Goal: Task Accomplishment & Management: Manage account settings

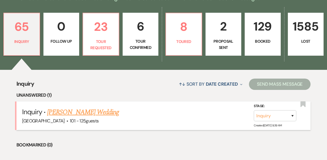
scroll to position [158, 0]
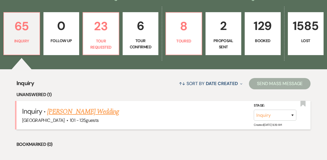
click at [80, 107] on link "[PERSON_NAME] Wedding" at bounding box center [83, 112] width 72 height 10
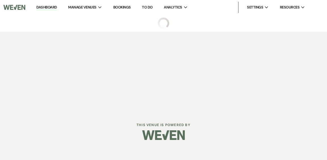
select select "4"
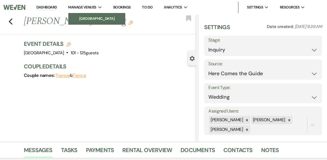
click at [82, 17] on li "[GEOGRAPHIC_DATA]" at bounding box center [96, 19] width 51 height 6
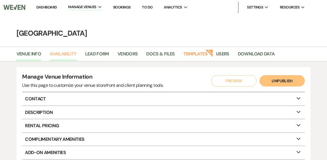
click at [58, 55] on link "Availability" at bounding box center [63, 55] width 27 height 11
select select "2"
select select "2026"
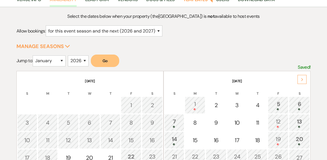
scroll to position [60, 0]
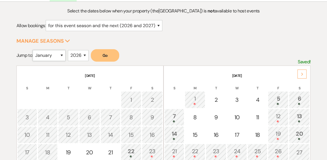
click at [64, 55] on select "January February March April May June July August September October November De…" at bounding box center [49, 55] width 33 height 11
select select "7"
click at [34, 50] on select "January February March April May June July August September October November De…" at bounding box center [49, 55] width 33 height 11
click at [109, 55] on button "Go" at bounding box center [105, 55] width 28 height 12
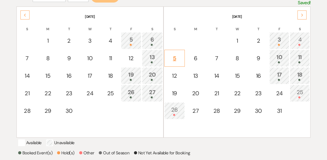
scroll to position [104, 0]
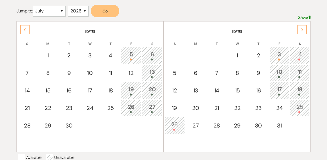
click at [301, 29] on icon "Next" at bounding box center [302, 29] width 3 height 3
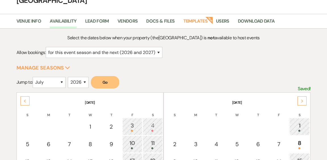
scroll to position [0, 0]
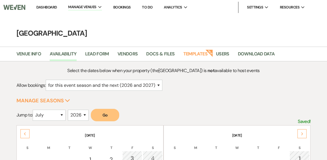
click at [47, 8] on link "Dashboard" at bounding box center [46, 7] width 20 height 5
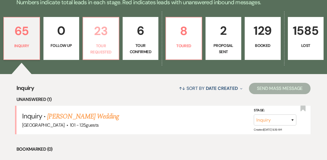
click at [106, 43] on p "Tour Requested" at bounding box center [100, 49] width 29 height 13
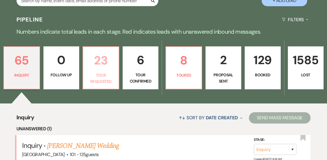
select select "2"
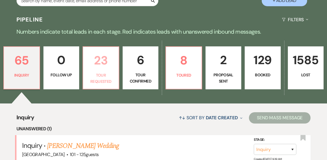
select select "2"
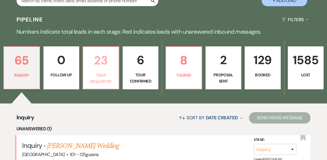
select select "2"
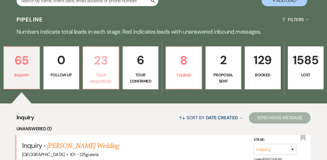
select select "2"
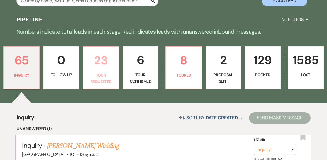
select select "2"
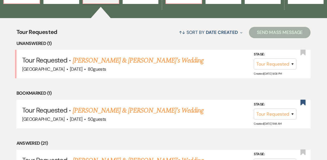
scroll to position [210, 0]
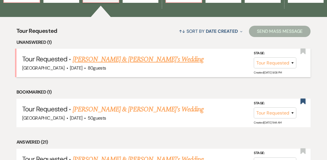
click at [108, 54] on link "Anita Khasnavis & Fiance's Wedding" at bounding box center [138, 59] width 131 height 10
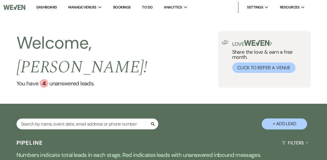
select select "2"
select select "5"
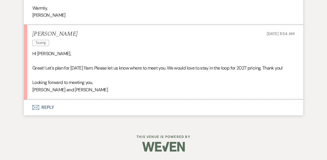
scroll to position [828, 0]
click at [48, 110] on button "Envelope Reply" at bounding box center [163, 108] width 279 height 16
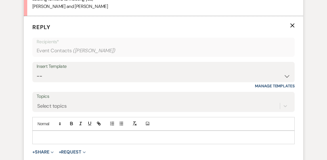
scroll to position [908, 0]
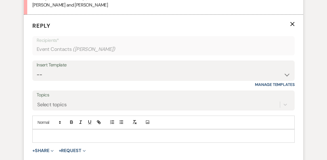
click at [100, 139] on p at bounding box center [163, 136] width 253 height 6
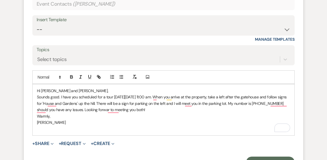
scroll to position [954, 0]
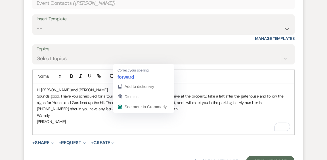
click at [123, 112] on p "Sounds good. I have you scheduled for a tour on Saturday, August 30, at 11:00 a…" at bounding box center [163, 102] width 253 height 19
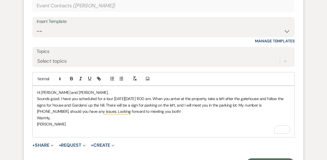
scroll to position [951, 0]
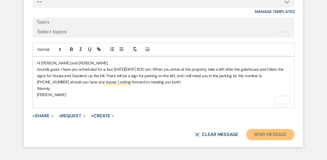
drag, startPoint x: 259, startPoint y: 139, endPoint x: 259, endPoint y: 136, distance: 3.1
click at [259, 139] on button "Send Message" at bounding box center [270, 134] width 48 height 11
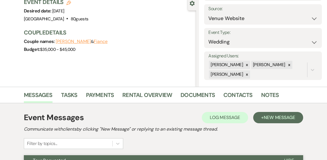
scroll to position [0, 0]
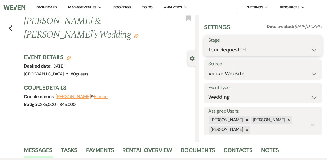
click at [314, 50] on select "Inquiry Follow Up Tour Requested Tour Confirmed Toured Proposal Sent Booked Lost" at bounding box center [262, 50] width 109 height 11
select select "4"
click at [208, 45] on select "Inquiry Follow Up Tour Requested Tour Confirmed Toured Proposal Sent Booked Lost" at bounding box center [262, 50] width 109 height 11
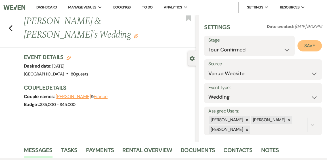
click at [312, 46] on button "Save" at bounding box center [309, 45] width 24 height 11
click at [98, 98] on button "Fiance" at bounding box center [101, 97] width 14 height 5
select select "1"
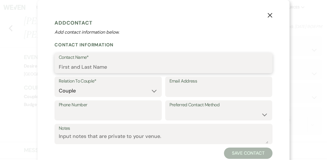
click at [114, 65] on input "Contact Name*" at bounding box center [163, 67] width 209 height 11
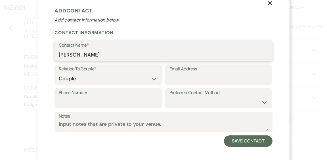
scroll to position [13, 0]
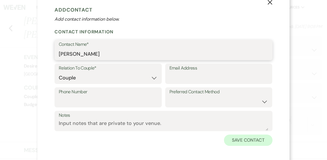
type input "Stephanie"
click at [251, 141] on button "Save Contact" at bounding box center [248, 140] width 48 height 11
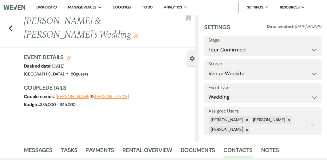
scroll to position [0, 0]
click at [47, 7] on link "Dashboard" at bounding box center [46, 7] width 20 height 5
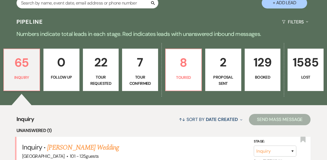
scroll to position [121, 0]
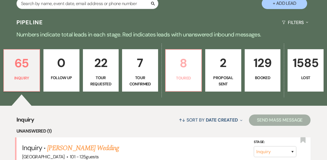
click at [179, 61] on link "8 Toured" at bounding box center [183, 70] width 37 height 43
select select "5"
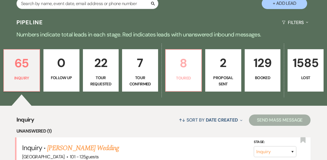
select select "5"
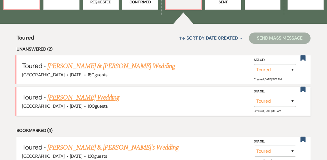
scroll to position [204, 0]
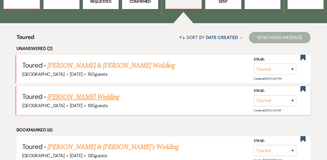
click at [79, 92] on link "[PERSON_NAME] Wedding" at bounding box center [83, 97] width 72 height 10
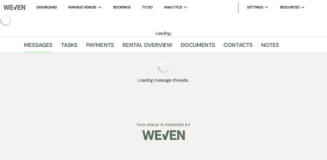
select select "5"
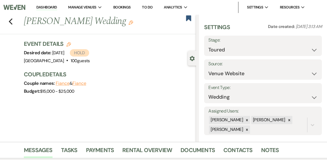
click at [67, 44] on icon "Edit" at bounding box center [68, 44] width 5 height 5
select select "441"
select select "false"
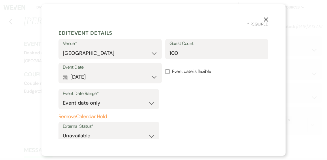
click at [92, 117] on button "Remove Calendar Hold" at bounding box center [108, 117] width 101 height 6
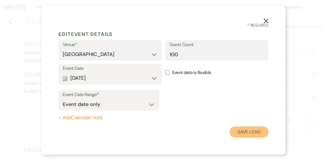
click at [238, 133] on button "Save Lead" at bounding box center [248, 132] width 39 height 11
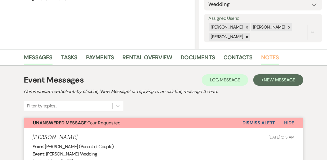
click at [268, 57] on link "Notes" at bounding box center [270, 59] width 18 height 12
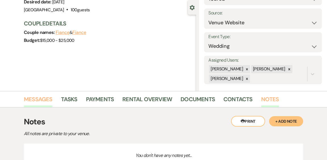
scroll to position [52, 0]
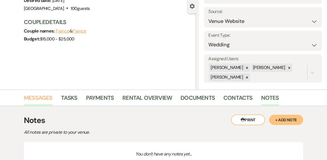
click at [42, 96] on link "Messages" at bounding box center [38, 100] width 29 height 12
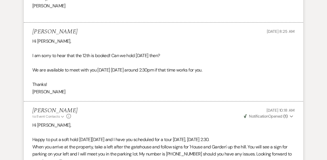
scroll to position [1132, 0]
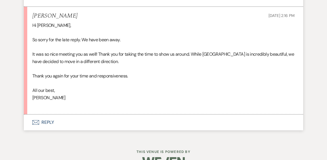
click at [48, 128] on button "Envelope Reply" at bounding box center [163, 123] width 279 height 16
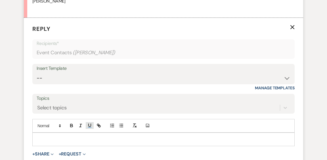
scroll to position [1538, 0]
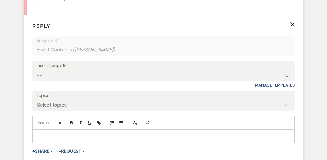
click at [105, 140] on p at bounding box center [163, 137] width 253 height 6
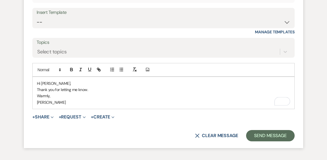
scroll to position [1593, 0]
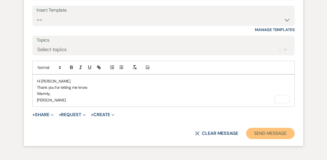
click at [276, 138] on button "Send Message" at bounding box center [270, 133] width 48 height 11
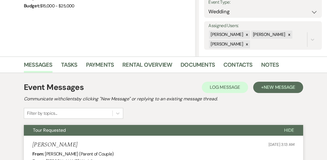
scroll to position [0, 0]
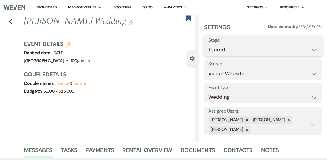
click at [315, 50] on select "Inquiry Follow Up Tour Requested Tour Confirmed Toured Proposal Sent Booked Lost" at bounding box center [262, 50] width 109 height 11
select select "8"
click at [208, 45] on select "Inquiry Follow Up Tour Requested Tour Confirmed Toured Proposal Sent Booked Lost" at bounding box center [262, 50] width 109 height 11
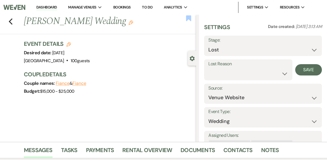
click at [188, 18] on use "button" at bounding box center [188, 18] width 5 height 6
click at [284, 75] on select "Booked Elsewhere Budget Date Unavailable No Response Not a Good Match Capacity …" at bounding box center [248, 73] width 80 height 11
select select "6"
click at [208, 68] on select "Booked Elsewhere Budget Date Unavailable No Response Not a Good Match Capacity …" at bounding box center [248, 73] width 80 height 11
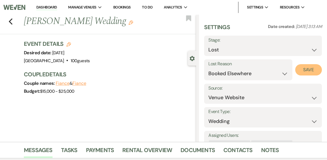
click at [305, 70] on button "Save" at bounding box center [308, 69] width 27 height 11
click at [46, 7] on link "Dashboard" at bounding box center [46, 7] width 20 height 5
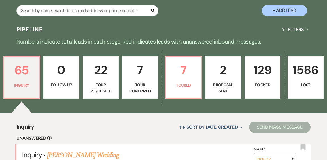
scroll to position [115, 0]
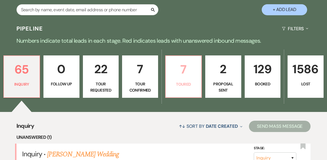
click at [181, 79] on link "7 Toured" at bounding box center [183, 77] width 37 height 43
select select "5"
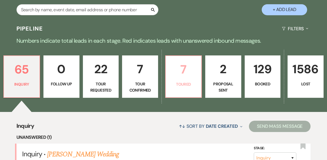
select select "5"
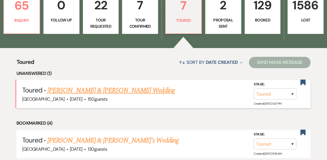
scroll to position [182, 0]
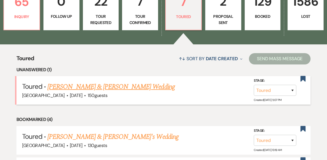
click at [130, 82] on link "Nick Lanchester & Hilary Kligerman's Wedding" at bounding box center [110, 87] width 127 height 10
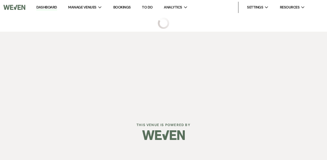
select select "5"
select select "1"
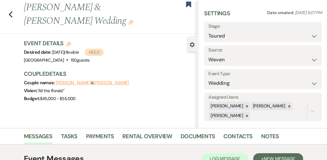
scroll to position [5, 0]
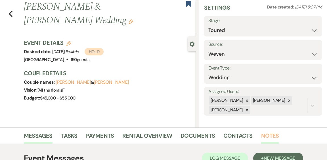
drag, startPoint x: 263, startPoint y: 137, endPoint x: 260, endPoint y: 136, distance: 3.8
click at [263, 137] on link "Notes" at bounding box center [270, 138] width 18 height 12
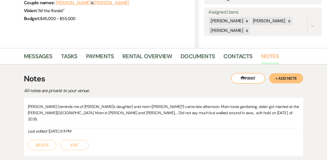
scroll to position [93, 0]
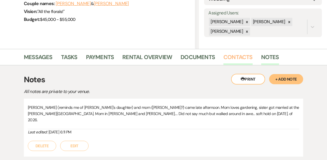
click at [236, 55] on link "Contacts" at bounding box center [237, 59] width 29 height 12
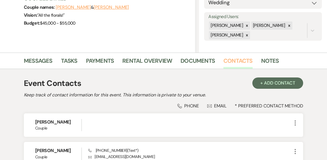
scroll to position [88, 0]
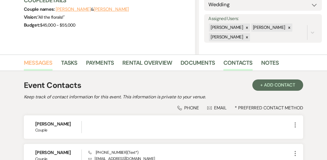
click at [39, 61] on link "Messages" at bounding box center [38, 64] width 29 height 12
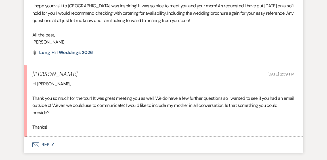
scroll to position [969, 0]
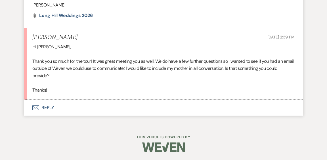
click at [49, 107] on button "Envelope Reply" at bounding box center [163, 108] width 279 height 16
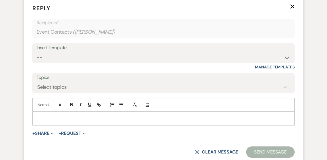
scroll to position [1072, 0]
click at [73, 118] on p at bounding box center [163, 118] width 253 height 6
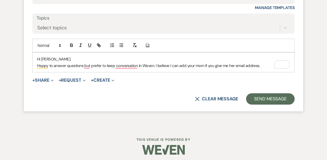
scroll to position [1134, 0]
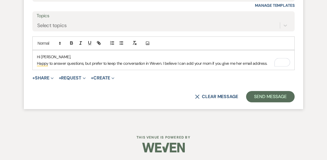
click at [268, 63] on p "Happy to answer questions, but prefer to keep the conversation in Weven. I beli…" at bounding box center [163, 63] width 253 height 6
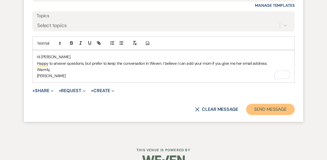
click at [261, 111] on button "Send Message" at bounding box center [270, 109] width 48 height 11
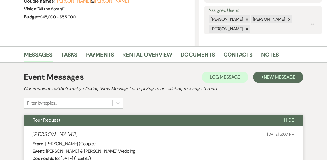
scroll to position [0, 0]
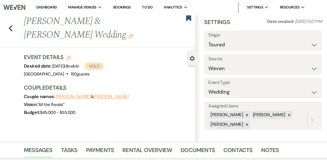
click at [46, 7] on link "Dashboard" at bounding box center [46, 7] width 20 height 5
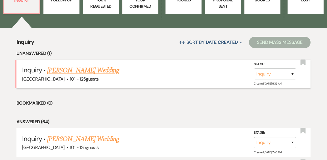
scroll to position [200, 0]
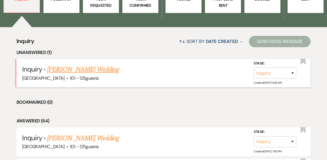
click at [88, 65] on link "[PERSON_NAME] Wedding" at bounding box center [83, 70] width 72 height 10
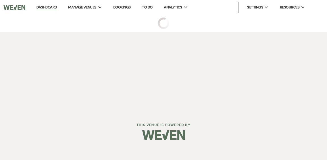
select select "4"
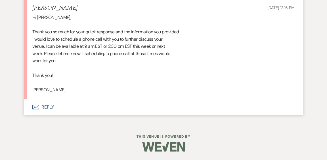
scroll to position [900, 0]
click at [46, 106] on button "Envelope Reply" at bounding box center [163, 108] width 279 height 16
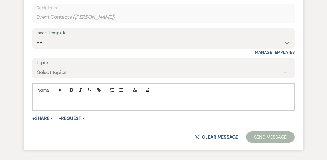
scroll to position [1003, 0]
click at [65, 107] on p at bounding box center [163, 104] width 253 height 6
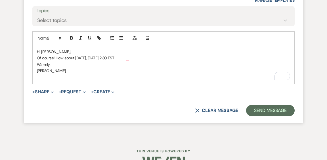
scroll to position [1064, 0]
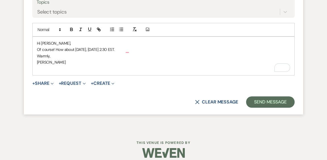
click at [138, 53] on p "Of course! How about Thursday this week, August 21 at 2:30 EST." at bounding box center [163, 49] width 253 height 6
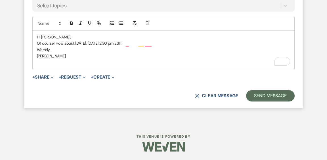
scroll to position [1084, 0]
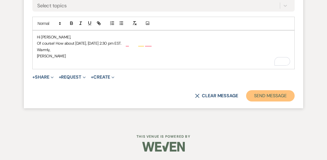
click at [262, 94] on button "Send Message" at bounding box center [270, 95] width 48 height 11
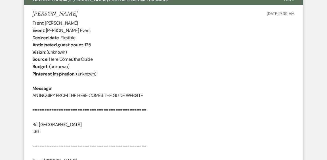
scroll to position [0, 0]
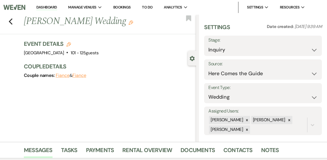
click at [50, 8] on link "Dashboard" at bounding box center [46, 7] width 20 height 5
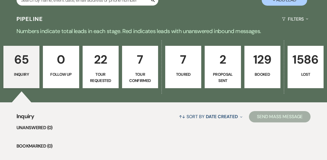
scroll to position [125, 0]
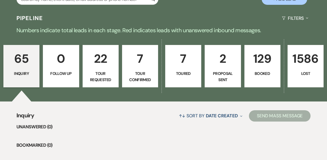
click at [313, 49] on p "1586" at bounding box center [305, 58] width 29 height 19
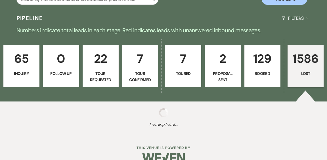
scroll to position [123, 0]
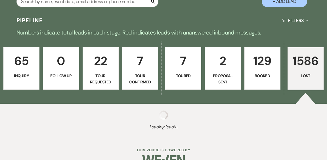
select select "8"
select select "10"
select select "8"
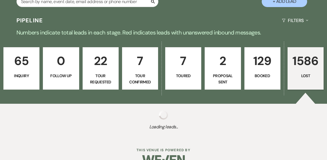
select select "10"
select select "8"
select select "11"
select select "8"
select select "6"
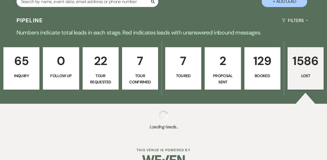
select select "8"
select select "6"
select select "8"
select select "5"
select select "8"
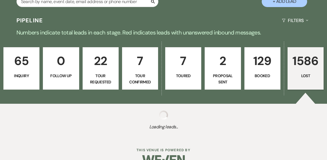
select select "1"
select select "8"
select select "5"
select select "8"
select select "5"
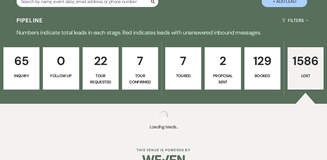
select select "8"
select select "5"
select select "8"
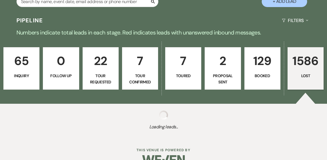
select select "11"
select select "8"
select select "5"
select select "8"
select select "11"
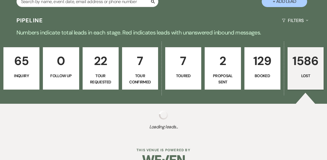
select select "8"
select select "5"
select select "8"
select select "5"
select select "8"
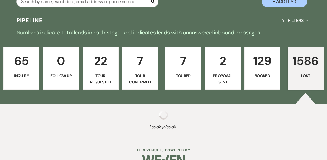
select select "11"
select select "8"
select select "11"
select select "8"
select select "6"
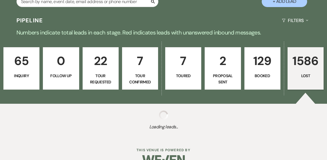
select select "8"
select select "5"
select select "8"
select select "5"
select select "8"
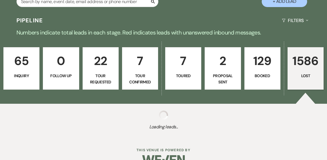
select select "5"
select select "8"
select select "10"
select select "8"
select select "11"
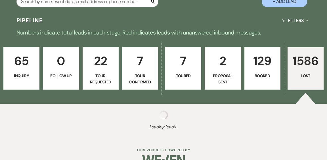
select select "8"
select select "10"
select select "8"
select select "5"
select select "8"
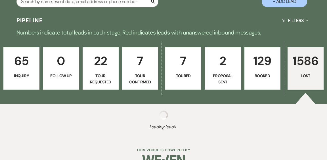
select select "5"
select select "8"
select select "5"
select select "8"
select select "5"
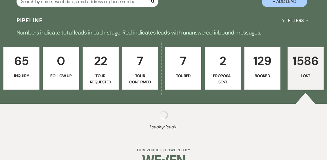
select select "8"
select select "5"
select select "8"
select select "5"
select select "8"
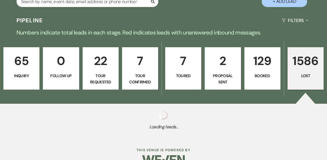
select select "5"
select select "8"
select select "5"
select select "8"
select select "9"
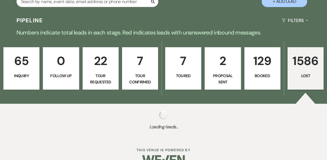
select select "8"
select select "9"
select select "8"
select select "5"
select select "8"
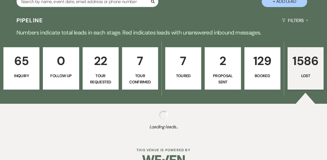
select select "5"
select select "8"
select select "5"
select select "8"
select select "5"
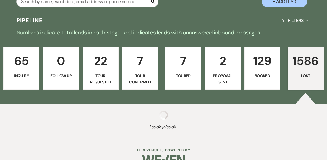
select select "8"
select select "6"
select select "8"
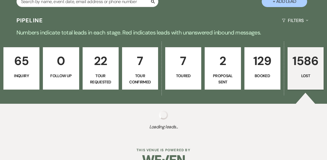
select select "5"
select select "8"
select select "5"
select select "8"
select select "5"
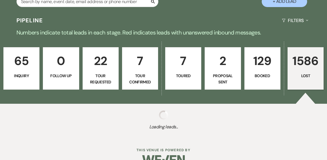
select select "8"
select select "5"
select select "8"
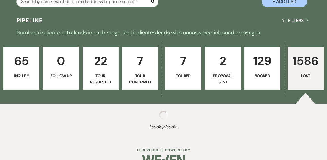
select select "5"
select select "8"
select select "5"
select select "8"
select select "5"
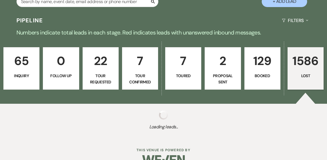
select select "8"
select select "10"
select select "8"
select select "5"
select select "8"
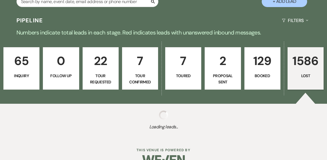
select select "5"
select select "8"
select select "10"
select select "8"
select select "10"
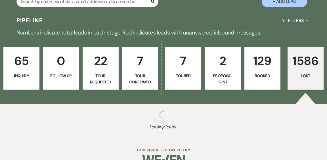
select select "8"
select select "5"
select select "8"
select select "5"
select select "8"
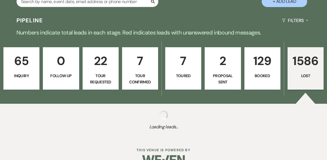
select select "5"
select select "8"
select select "5"
select select "8"
select select "5"
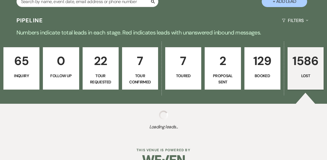
select select "8"
select select "5"
select select "8"
select select "10"
select select "8"
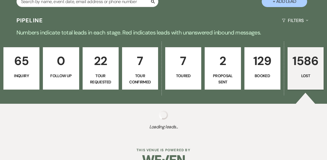
select select "8"
select select "5"
select select "8"
select select "5"
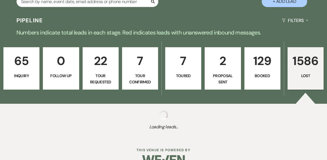
select select "8"
select select "1"
select select "8"
select select "10"
select select "8"
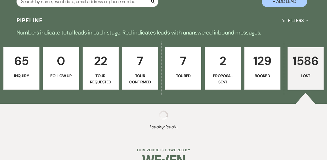
select select "10"
select select "8"
select select "5"
select select "8"
select select "5"
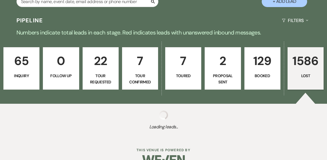
select select "8"
select select "5"
select select "8"
select select "5"
select select "8"
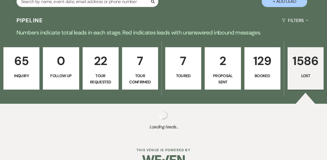
select select "11"
select select "8"
select select "5"
select select "8"
select select "5"
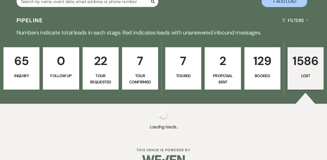
select select "8"
select select "5"
select select "8"
select select "5"
select select "8"
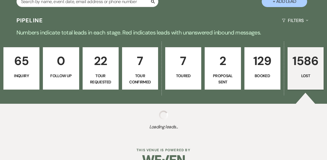
select select "5"
select select "8"
select select "5"
select select "8"
select select "5"
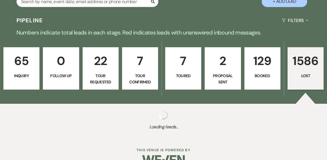
select select "8"
select select "5"
select select "8"
select select "5"
select select "8"
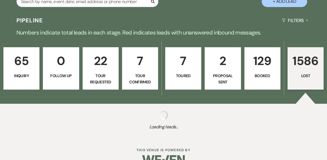
select select "5"
select select "8"
select select "10"
select select "8"
select select "5"
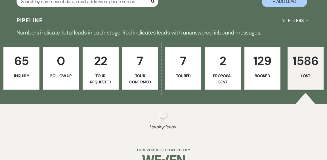
select select "8"
select select "5"
select select "8"
select select "5"
select select "8"
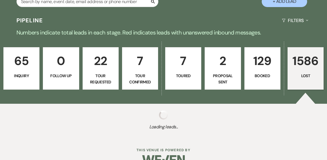
select select "5"
select select "8"
select select "10"
select select "8"
select select "10"
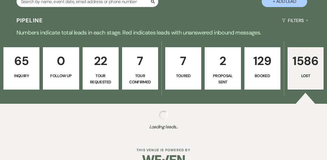
select select "8"
select select "1"
select select "8"
select select "5"
select select "8"
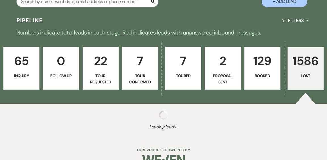
select select "1"
select select "8"
select select "5"
select select "8"
select select "5"
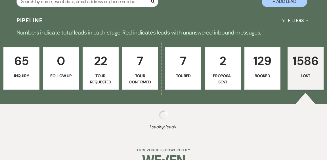
select select "8"
select select "5"
select select "8"
select select "10"
select select "8"
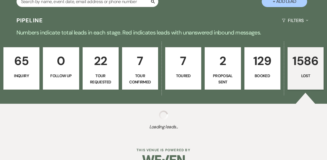
select select "8"
select select "5"
select select "8"
select select "5"
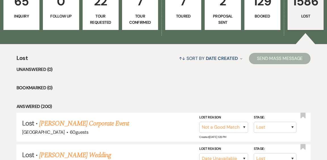
scroll to position [184, 0]
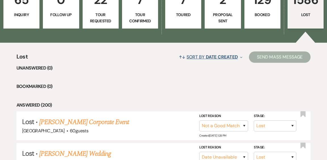
click at [240, 57] on use "button" at bounding box center [241, 57] width 2 height 1
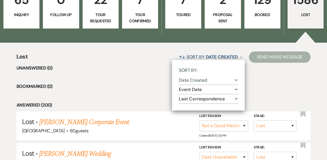
click at [202, 97] on button "Last Correspondence Expand" at bounding box center [208, 99] width 59 height 5
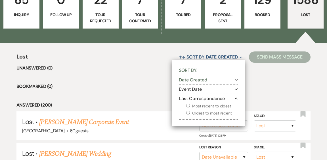
click at [186, 104] on input "Most recent to oldest" at bounding box center [188, 106] width 4 height 4
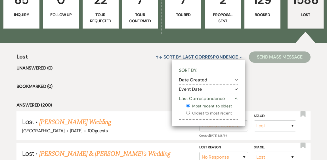
click at [164, 83] on li "Bookmarked (0)" at bounding box center [163, 86] width 294 height 7
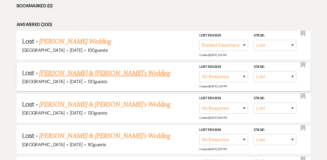
scroll to position [265, 0]
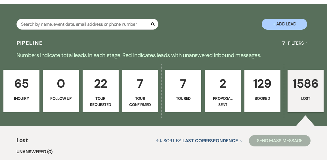
scroll to position [101, 0]
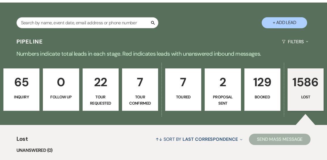
click at [232, 94] on p "Proposal Sent" at bounding box center [222, 100] width 29 height 13
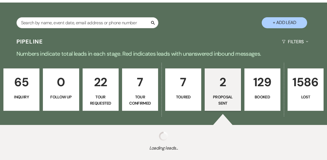
select select "6"
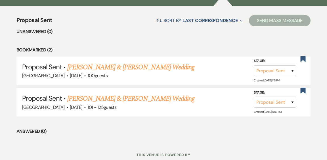
scroll to position [222, 0]
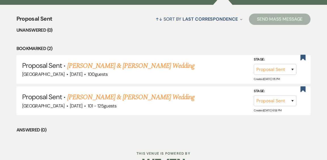
click at [153, 92] on link "[PERSON_NAME] & [PERSON_NAME] Wedding" at bounding box center [130, 97] width 127 height 10
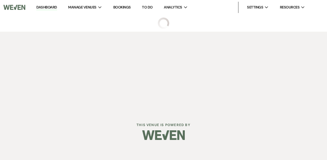
select select "6"
select select "4"
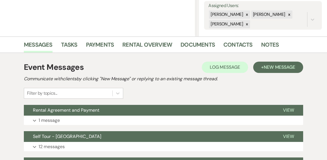
scroll to position [107, 0]
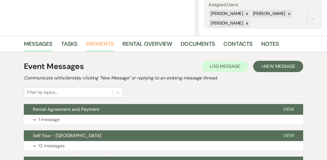
click at [103, 43] on link "Payments" at bounding box center [100, 45] width 28 height 12
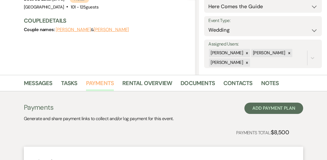
scroll to position [67, 0]
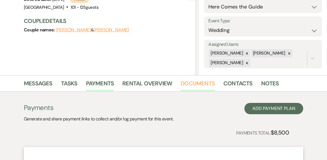
click at [189, 82] on link "Documents" at bounding box center [197, 85] width 34 height 12
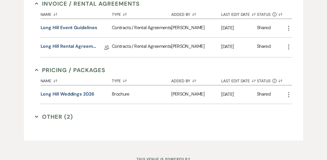
scroll to position [214, 0]
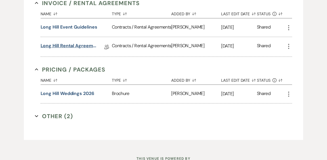
click at [78, 51] on link "Long Hill Rental Agreement" at bounding box center [69, 47] width 57 height 9
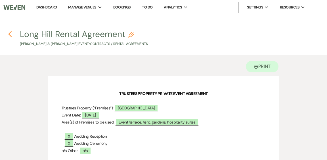
click at [10, 34] on icon "Previous" at bounding box center [10, 34] width 4 height 7
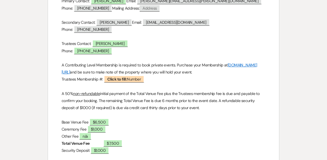
select select "6"
select select "4"
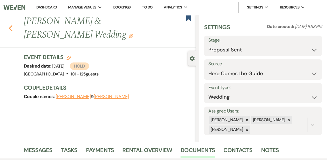
click at [10, 27] on use "button" at bounding box center [11, 28] width 4 height 6
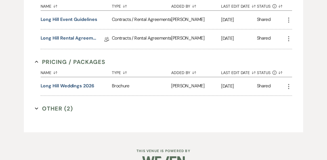
select select "6"
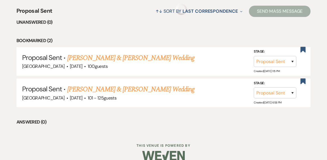
click at [163, 55] on link "[PERSON_NAME] & [PERSON_NAME] Wedding" at bounding box center [130, 58] width 127 height 10
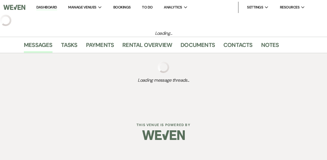
select select "6"
select select "5"
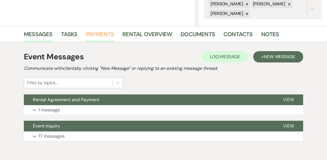
click at [103, 34] on link "Payments" at bounding box center [100, 36] width 28 height 12
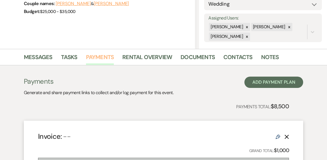
scroll to position [94, 0]
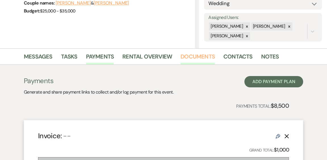
click at [189, 56] on link "Documents" at bounding box center [197, 58] width 34 height 12
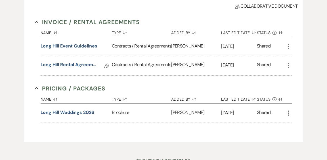
scroll to position [197, 0]
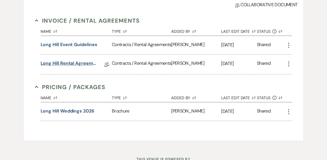
click at [78, 69] on link "Long Hill Rental Agreement" at bounding box center [69, 64] width 57 height 9
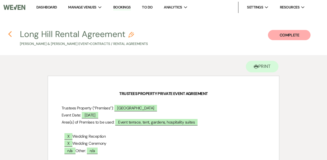
click at [9, 34] on icon "Previous" at bounding box center [10, 34] width 4 height 7
select select "6"
select select "5"
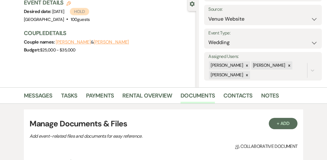
scroll to position [54, 0]
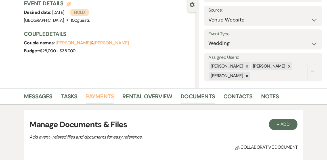
click at [98, 96] on link "Payments" at bounding box center [100, 98] width 28 height 12
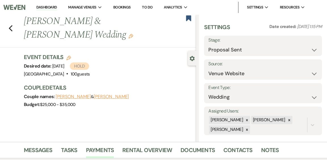
click at [41, 9] on link "Dashboard" at bounding box center [46, 7] width 20 height 5
